Goal: Answer question/provide support: Share knowledge or assist other users

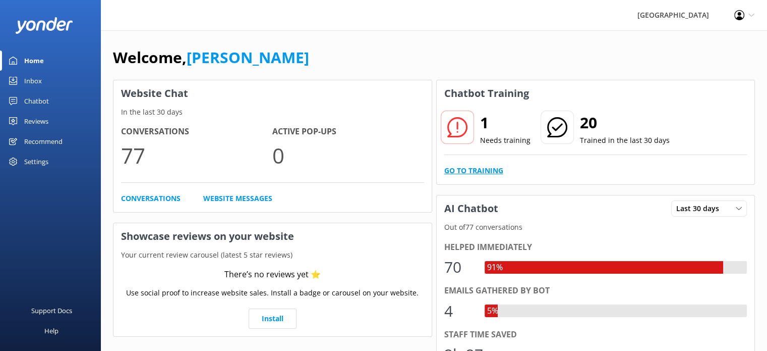
click at [476, 170] on link "Go to Training" at bounding box center [473, 170] width 59 height 11
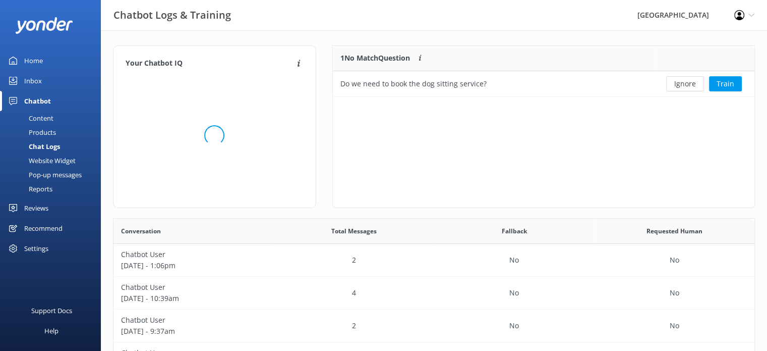
scroll to position [8, 8]
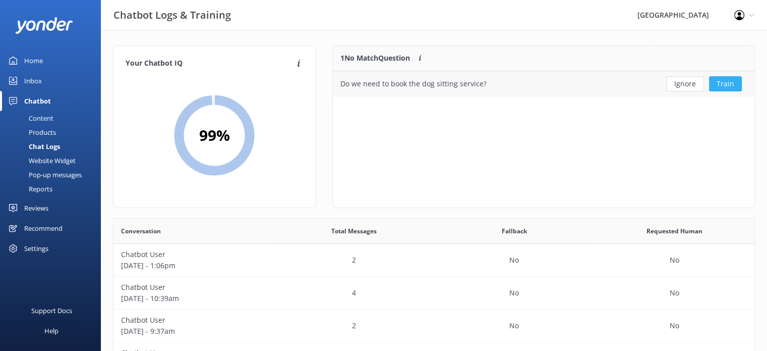
click at [722, 84] on button "Train" at bounding box center [725, 83] width 33 height 15
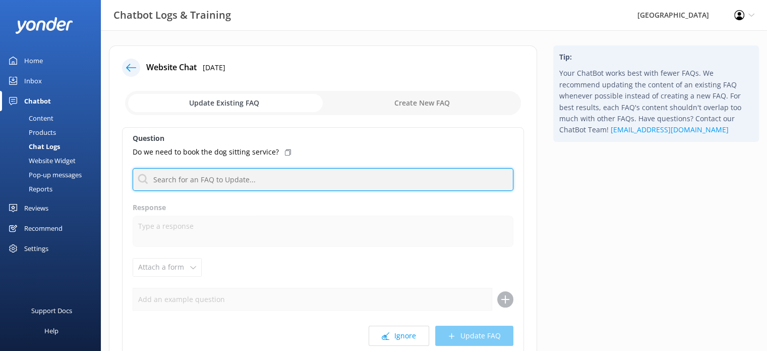
click at [343, 176] on input "text" at bounding box center [323, 179] width 381 height 23
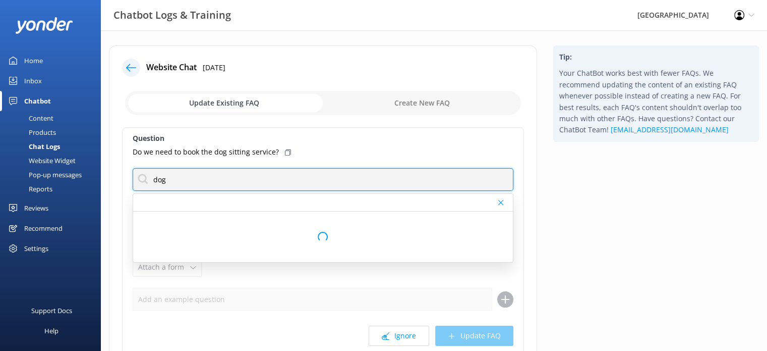
type input "d"
type input "pet"
click p "Are pets allowed?"
type textarea "We understand that people love travelling with their furry friends – so do we! …"
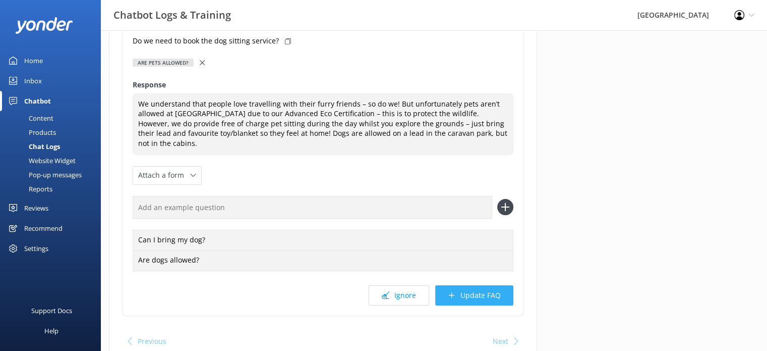
click at [453, 291] on icon at bounding box center [452, 295] width 8 height 8
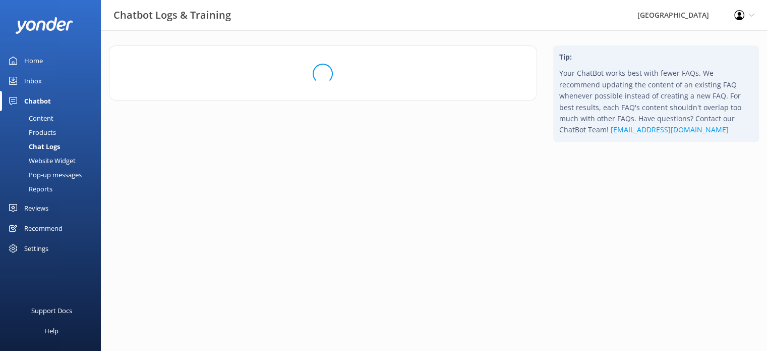
scroll to position [0, 0]
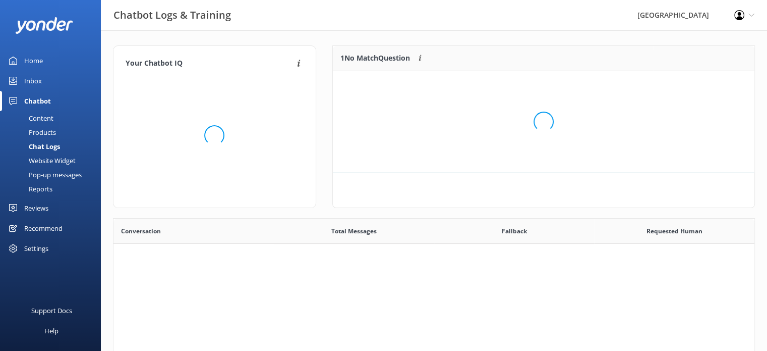
scroll to position [346, 634]
